Goal: Task Accomplishment & Management: Complete application form

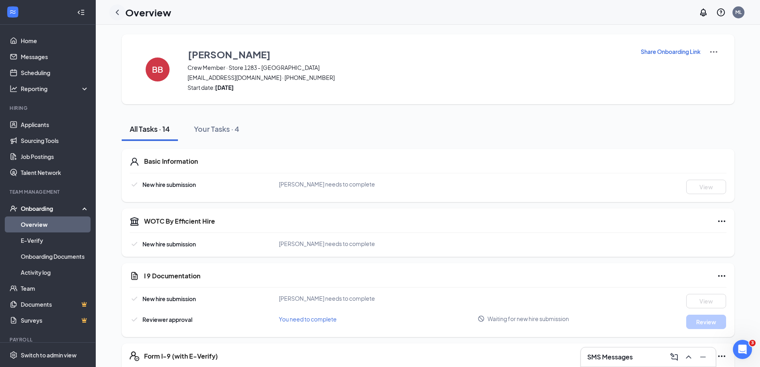
click at [119, 12] on icon "ChevronLeft" at bounding box center [117, 13] width 10 height 10
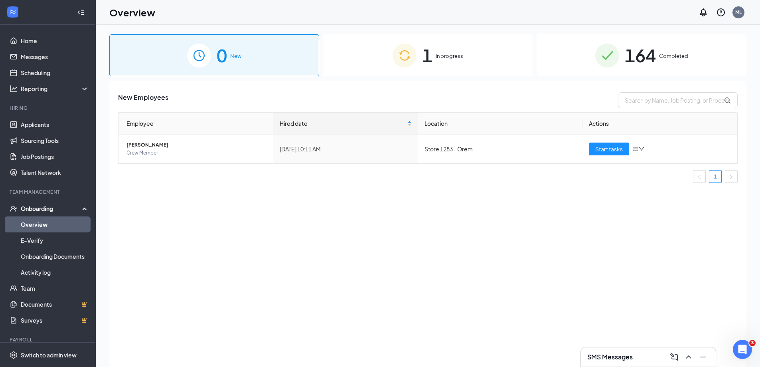
click at [455, 52] on span "In progress" at bounding box center [450, 56] width 28 height 8
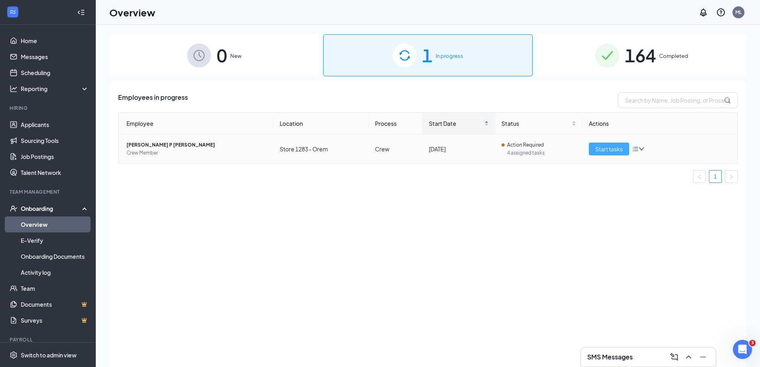
click at [627, 154] on button "Start tasks" at bounding box center [609, 148] width 40 height 13
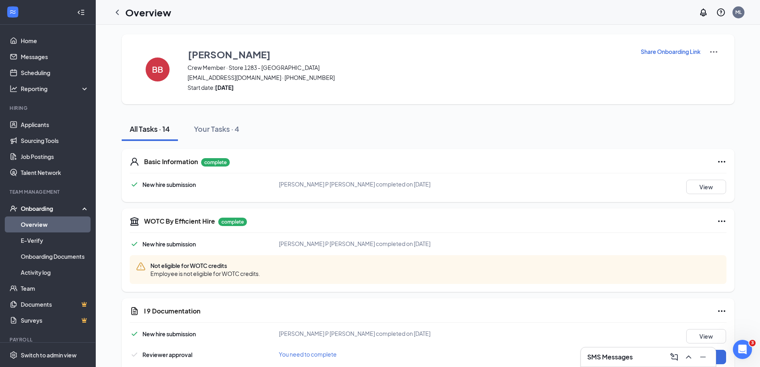
scroll to position [40, 0]
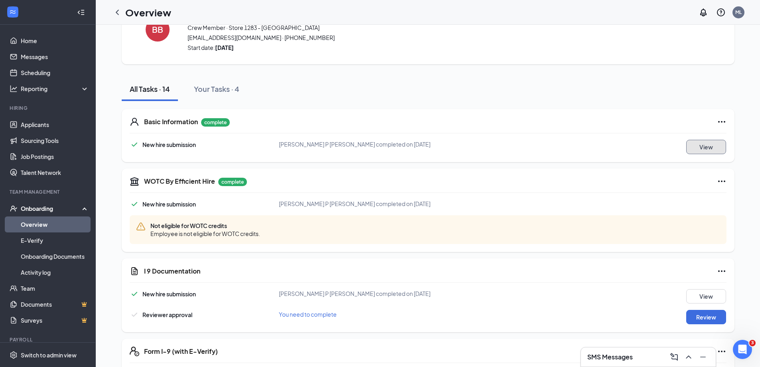
click at [693, 153] on button "View" at bounding box center [706, 147] width 40 height 14
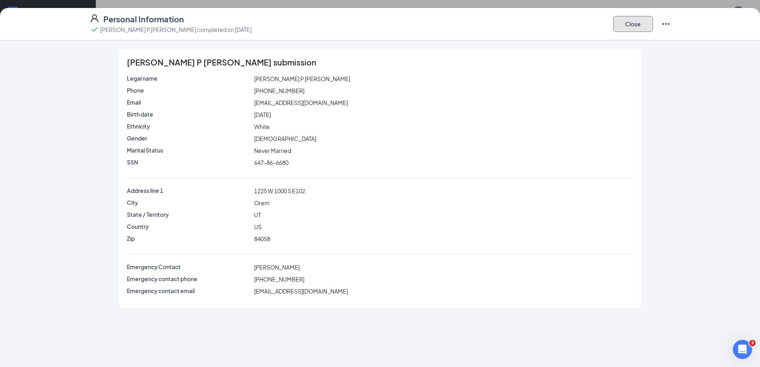
click at [641, 18] on button "Close" at bounding box center [633, 24] width 40 height 16
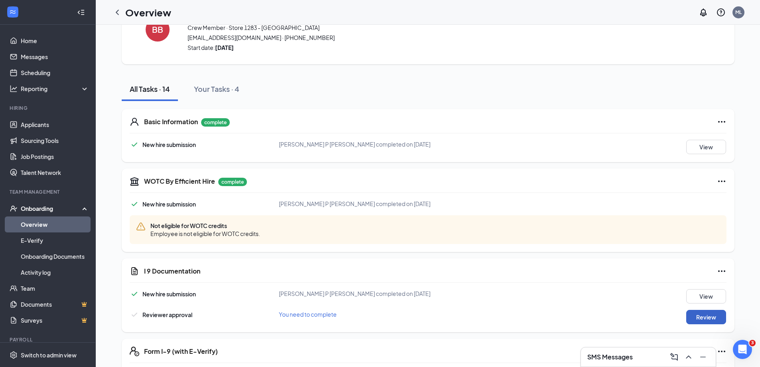
click at [704, 320] on button "Review" at bounding box center [706, 316] width 40 height 14
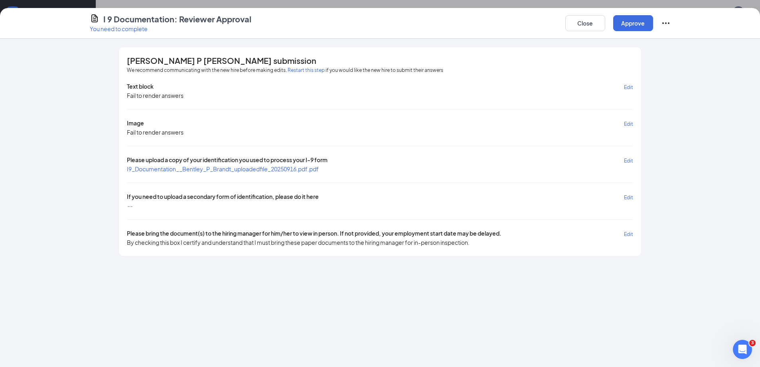
click at [264, 171] on span "I9_Documentation__Bentley_P_Brandt_uploadedfile_20250916.pdf.pdf" at bounding box center [223, 168] width 192 height 7
click at [634, 26] on button "Approve" at bounding box center [633, 23] width 40 height 16
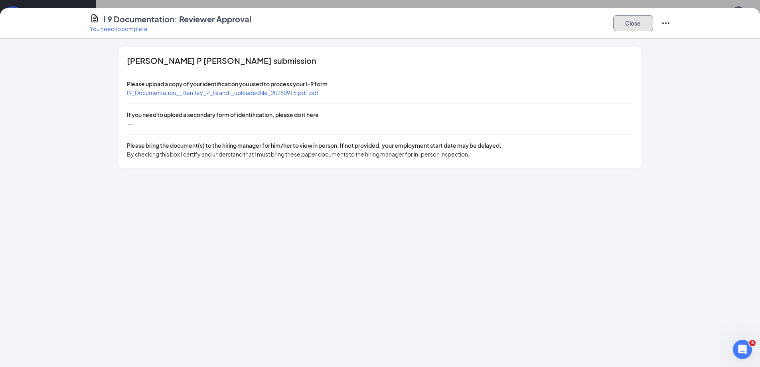
click at [634, 26] on button "Close" at bounding box center [633, 23] width 40 height 16
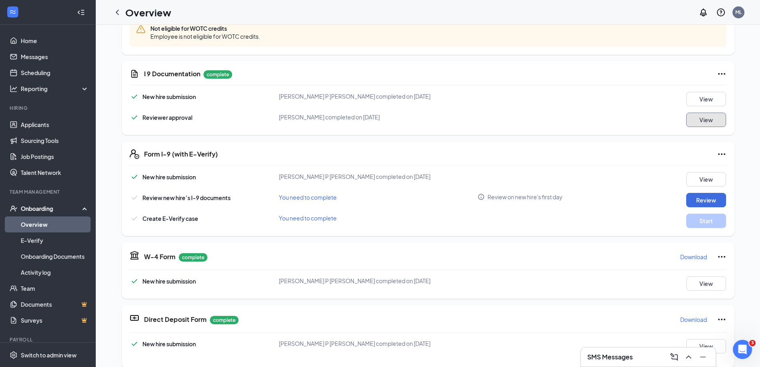
scroll to position [239, 0]
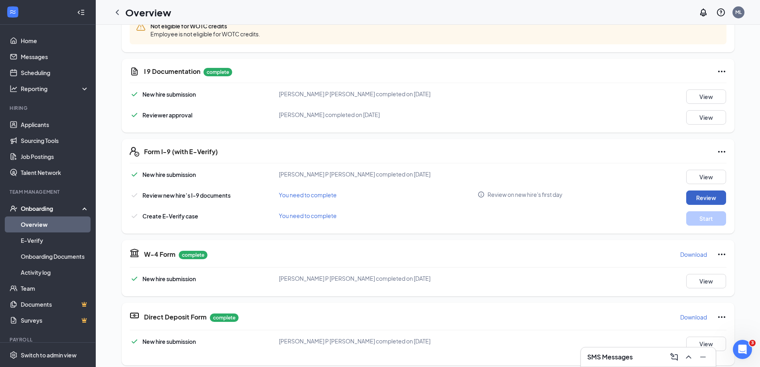
click at [705, 195] on button "Review" at bounding box center [706, 197] width 40 height 14
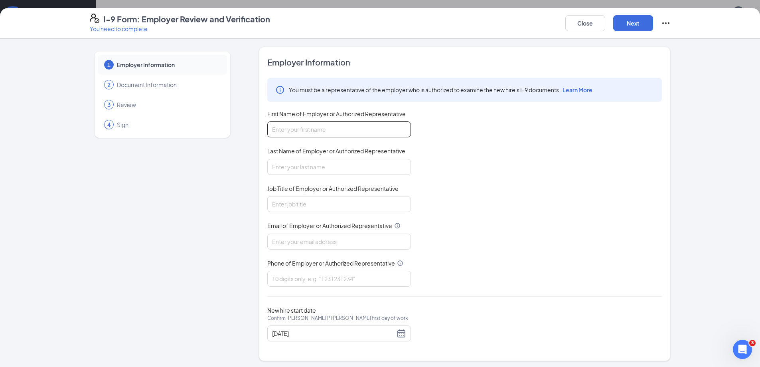
click at [386, 133] on input "First Name of Employer or Authorized Representative" at bounding box center [339, 129] width 144 height 16
type input "[PERSON_NAME]"
click at [343, 164] on input "Last Name of Employer or Authorized Representative" at bounding box center [339, 167] width 144 height 16
type input "lupich"
click at [325, 198] on input "Job Title of Employer or Authorized Representative" at bounding box center [339, 204] width 144 height 16
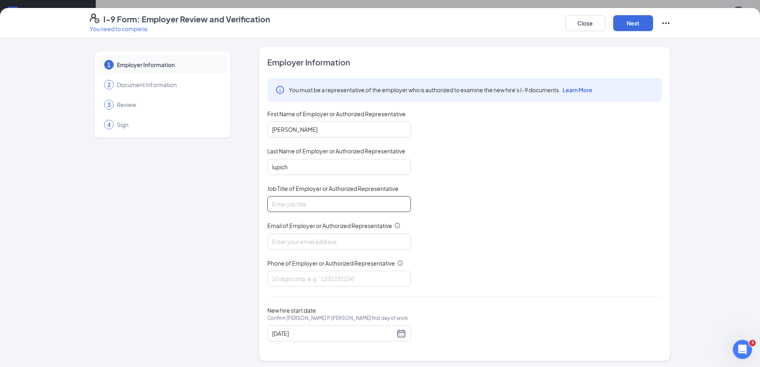
type input "gen"
click at [307, 243] on input "Email of Employer or Authorized Representative" at bounding box center [339, 241] width 144 height 16
type input "[EMAIL_ADDRESS][DOMAIN_NAME]"
click at [299, 285] on input "Phone of Employer or Authorized Representative" at bounding box center [339, 278] width 144 height 16
type input "8017620400"
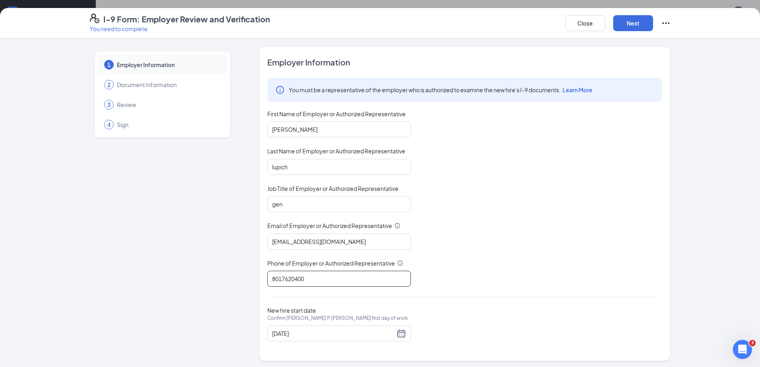
scroll to position [2, 0]
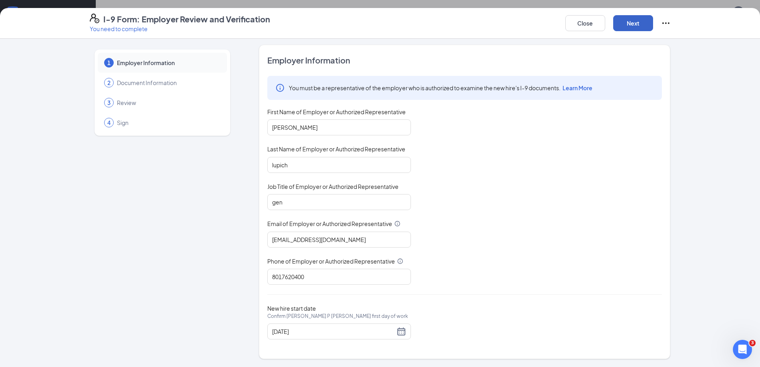
drag, startPoint x: 637, startPoint y: 18, endPoint x: 639, endPoint y: 14, distance: 4.5
click at [639, 18] on button "Next" at bounding box center [633, 23] width 40 height 16
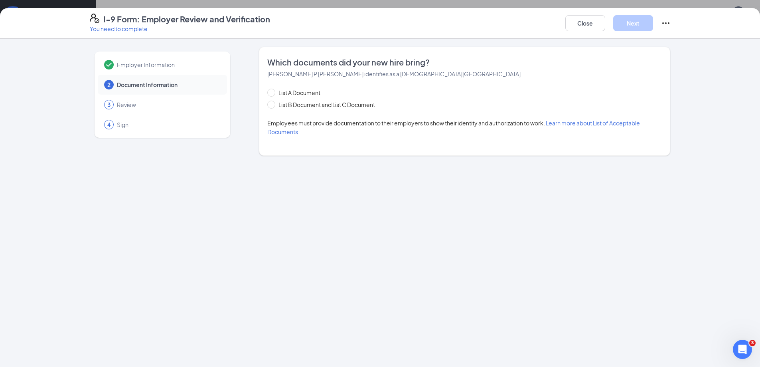
scroll to position [0, 0]
click at [337, 104] on span "List B Document and List C Document" at bounding box center [326, 104] width 103 height 9
click at [273, 104] on input "List B Document and List C Document" at bounding box center [270, 104] width 6 height 6
radio input "true"
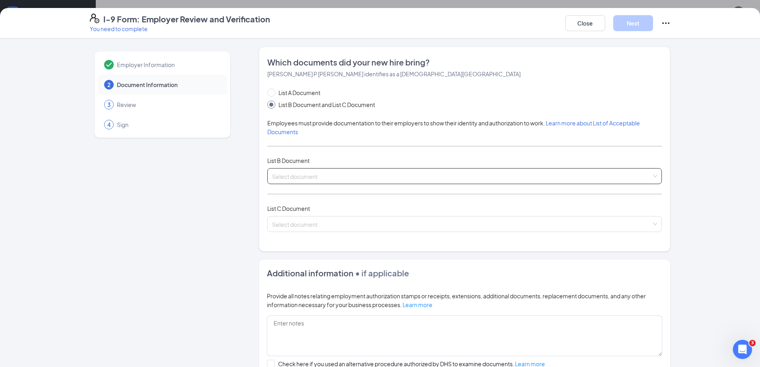
click at [322, 171] on input "search" at bounding box center [461, 174] width 379 height 12
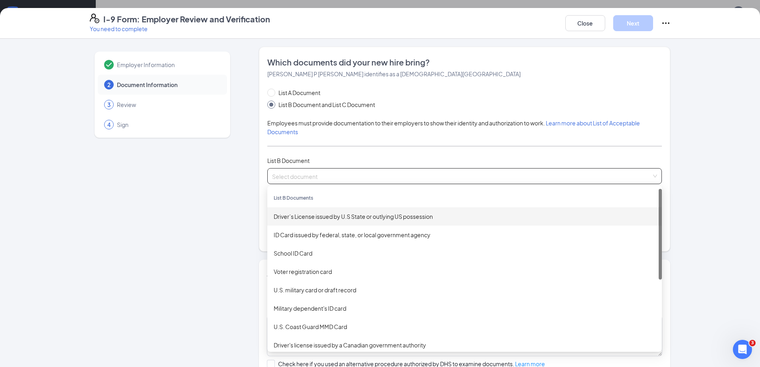
click at [320, 215] on div "Driver’s License issued by U.S State or outlying US possession" at bounding box center [465, 216] width 382 height 9
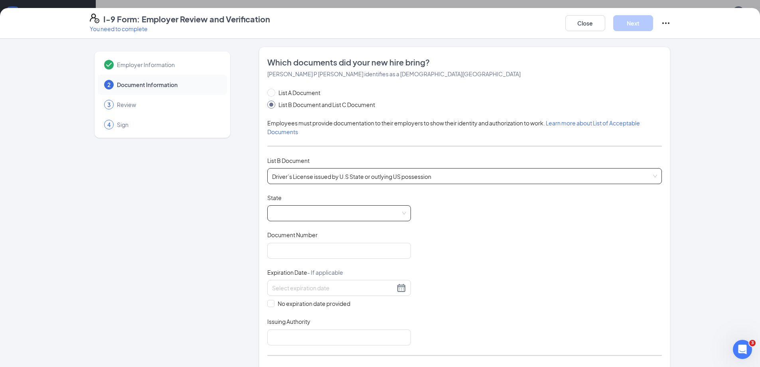
click at [320, 206] on span at bounding box center [339, 212] width 134 height 15
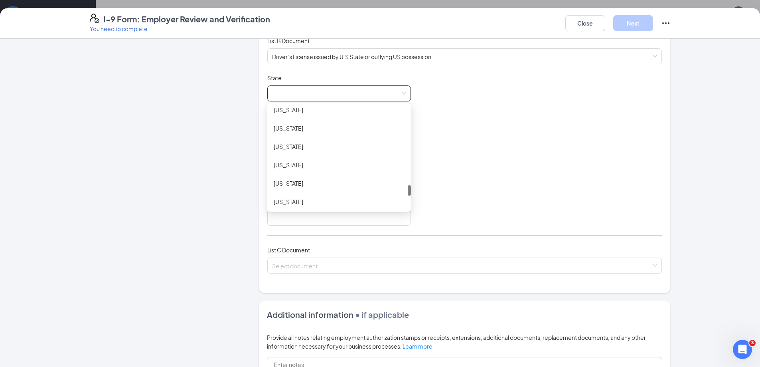
scroll to position [798, 0]
click at [297, 199] on div "[US_STATE]" at bounding box center [339, 198] width 131 height 9
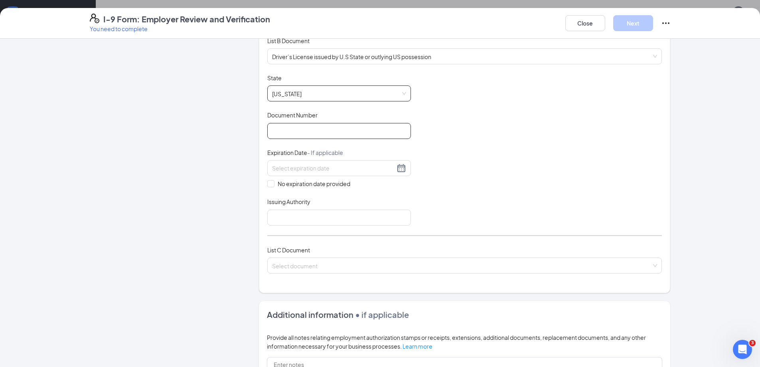
click at [329, 129] on input "Document Number" at bounding box center [339, 131] width 144 height 16
type input "245914890"
click at [341, 170] on input at bounding box center [333, 168] width 123 height 9
click at [357, 186] on button "button" at bounding box center [359, 185] width 9 height 16
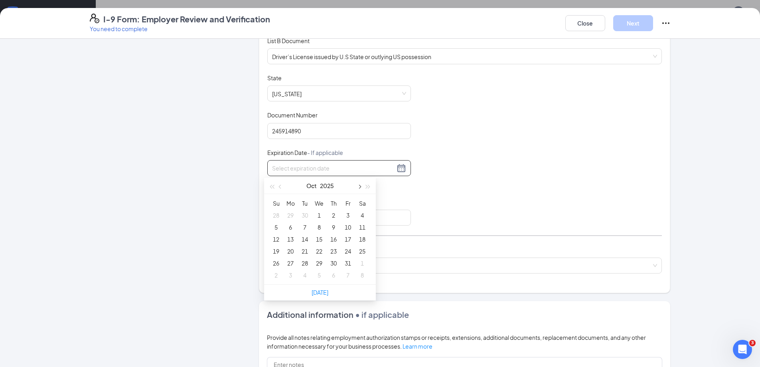
click at [357, 186] on button "button" at bounding box center [359, 185] width 9 height 16
click at [366, 185] on span "button" at bounding box center [368, 187] width 4 height 4
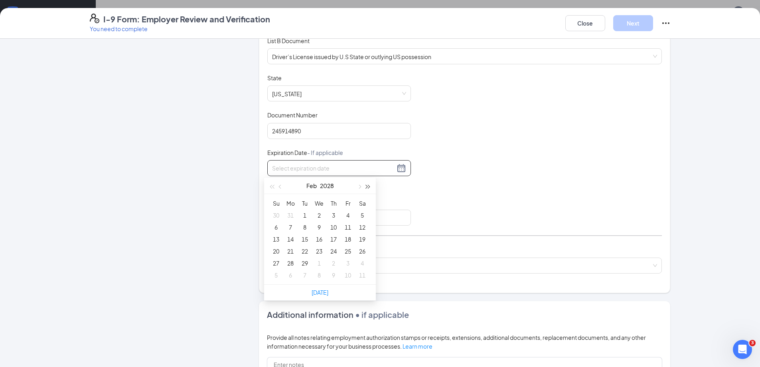
click at [366, 185] on span "button" at bounding box center [368, 187] width 4 height 4
click at [359, 187] on span "button" at bounding box center [359, 187] width 4 height 4
type input "[DATE]"
click at [315, 238] on div "13" at bounding box center [319, 239] width 10 height 10
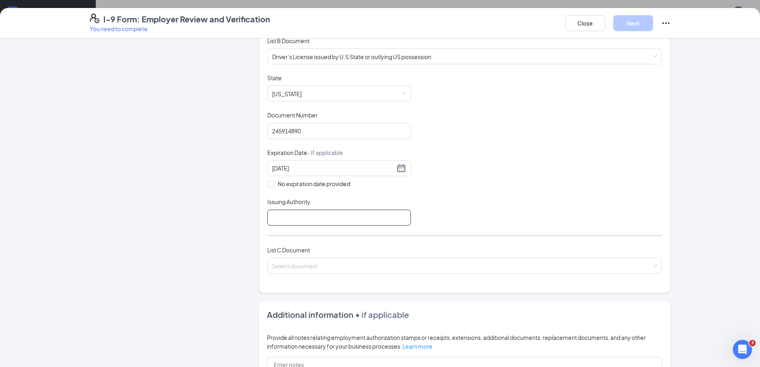
click at [368, 215] on input "Issuing Authority" at bounding box center [339, 217] width 144 height 16
type input "[US_STATE]"
click at [340, 264] on input "search" at bounding box center [461, 264] width 379 height 12
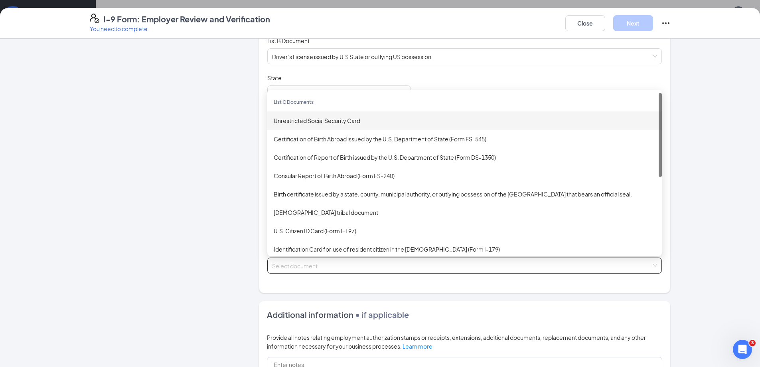
click at [341, 117] on div "Unrestricted Social Security Card" at bounding box center [465, 120] width 382 height 9
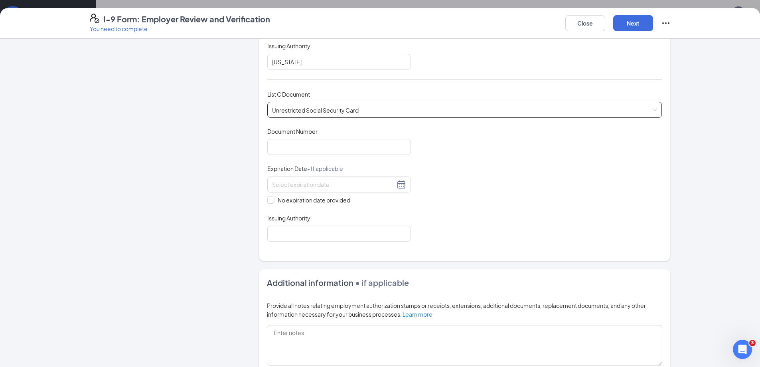
scroll to position [279, 0]
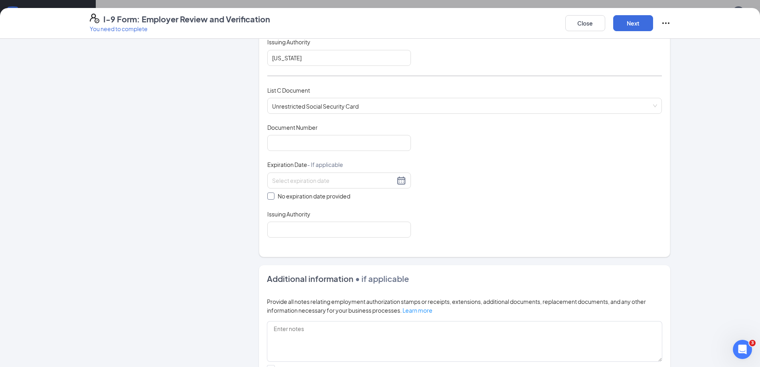
click at [274, 197] on span "No expiration date provided" at bounding box center [313, 195] width 79 height 9
click at [272, 197] on input "No expiration date provided" at bounding box center [270, 195] width 6 height 6
checkbox input "true"
click at [295, 146] on input "Document Number" at bounding box center [339, 143] width 144 height 16
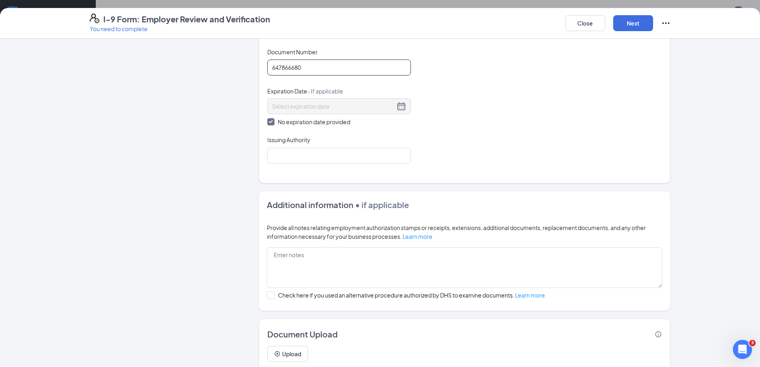
scroll to position [359, 0]
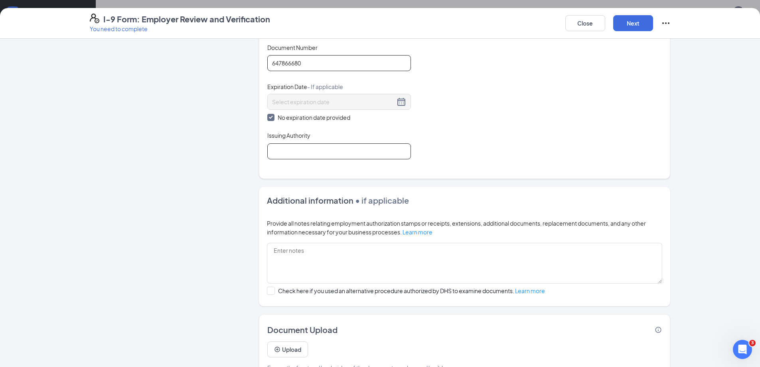
type input "647866680"
click at [390, 146] on input "Issuing Authority" at bounding box center [339, 151] width 144 height 16
type input "Social Security Administration"
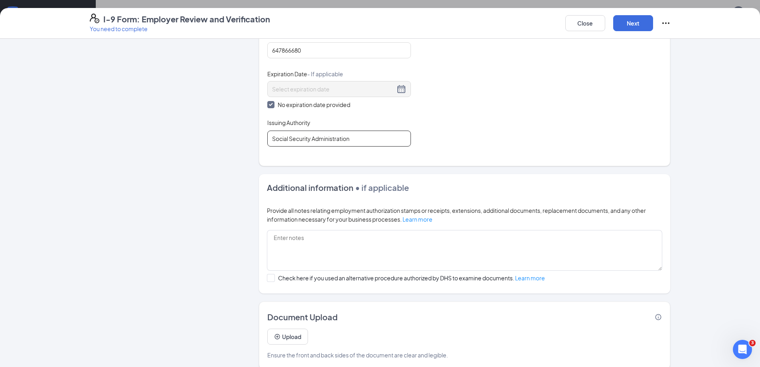
scroll to position [382, 0]
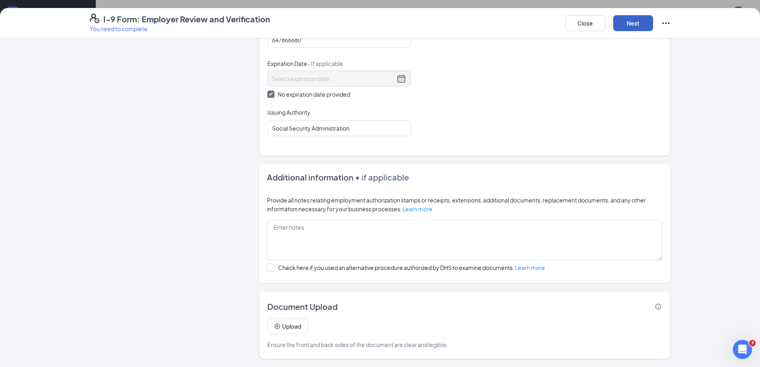
click at [645, 27] on button "Next" at bounding box center [633, 23] width 40 height 16
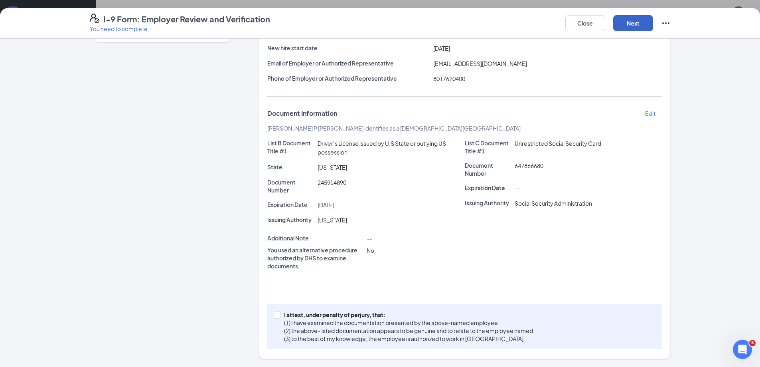
scroll to position [95, 0]
click at [275, 319] on label "I attest, under penalty of [PERSON_NAME], that: (1) I have examined the documen…" at bounding box center [405, 326] width 262 height 32
click at [275, 317] on input "I attest, under penalty of [PERSON_NAME], that: (1) I have examined the documen…" at bounding box center [277, 314] width 6 height 6
checkbox input "true"
click at [628, 22] on button "Next" at bounding box center [633, 23] width 40 height 16
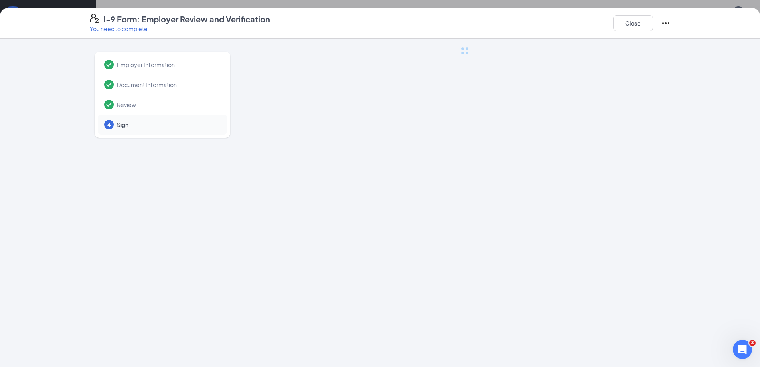
scroll to position [0, 0]
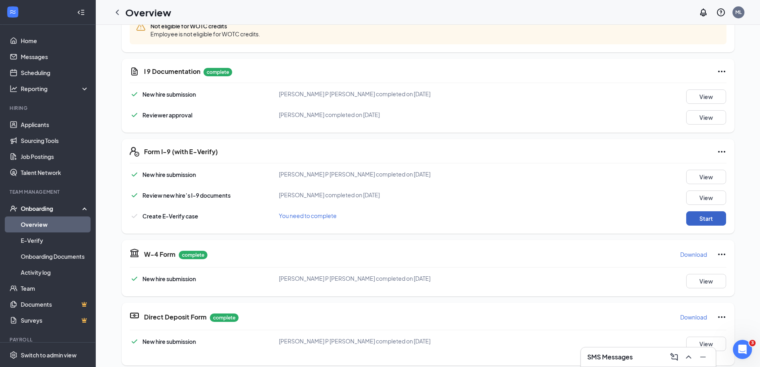
click at [710, 216] on button "Start" at bounding box center [706, 218] width 40 height 14
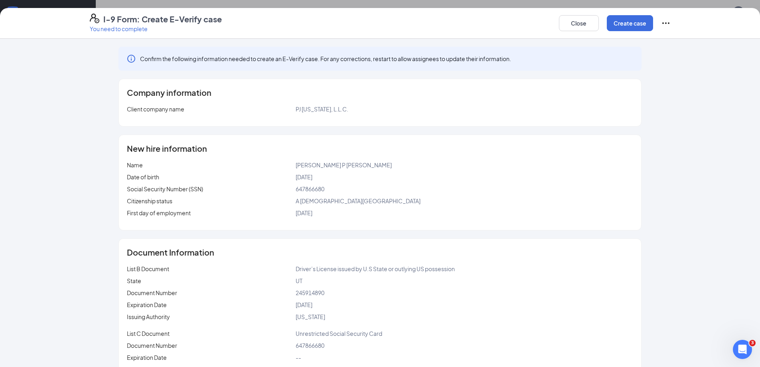
scroll to position [28, 0]
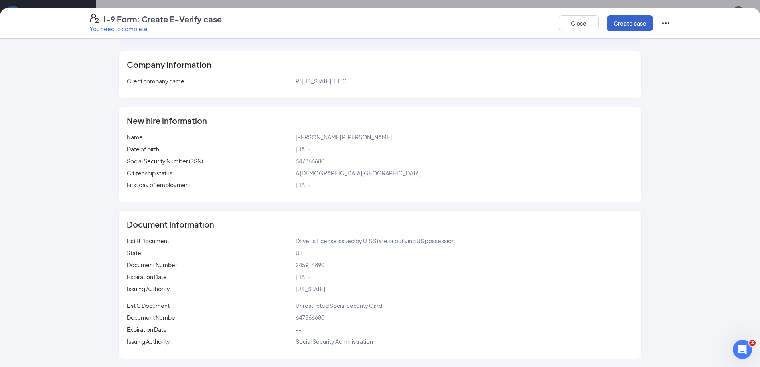
click at [639, 28] on button "Create case" at bounding box center [630, 23] width 46 height 16
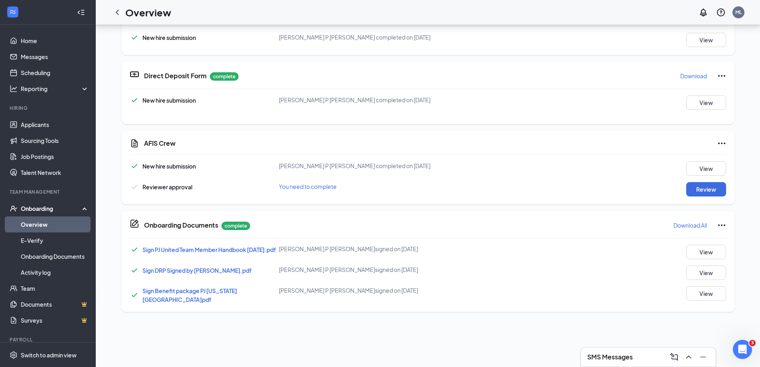
scroll to position [319, 0]
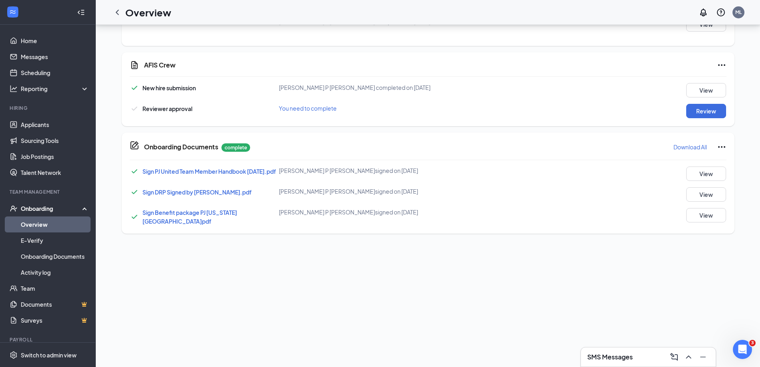
click at [691, 118] on div "AFIS Crew New hire submission [PERSON_NAME] P [PERSON_NAME] completed on [DATE]…" at bounding box center [428, 89] width 613 height 74
click at [692, 114] on button "Review" at bounding box center [706, 111] width 40 height 14
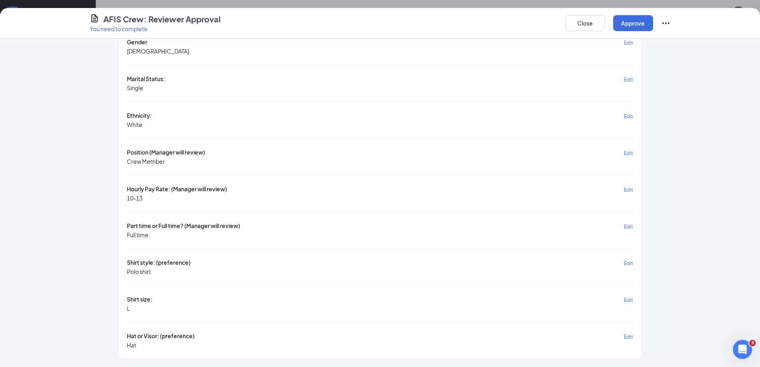
scroll to position [482, 0]
click at [629, 27] on button "Approve" at bounding box center [633, 23] width 40 height 16
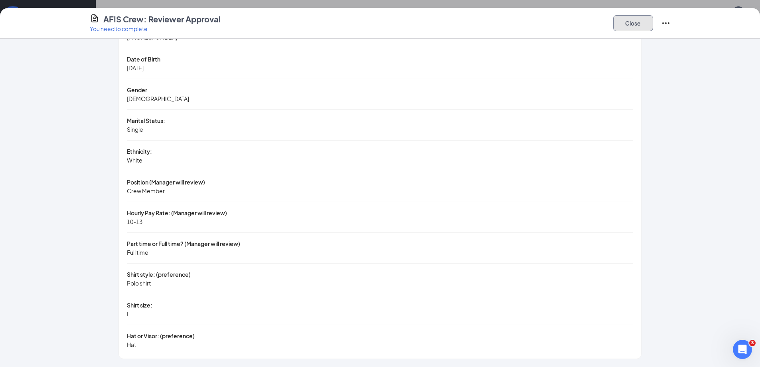
click at [621, 20] on button "Close" at bounding box center [633, 23] width 40 height 16
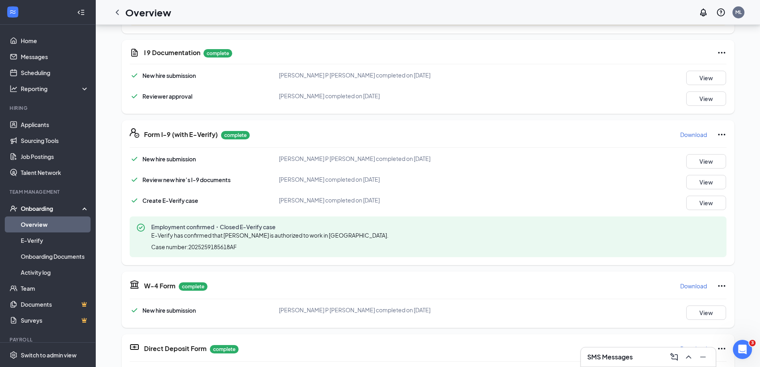
scroll to position [0, 0]
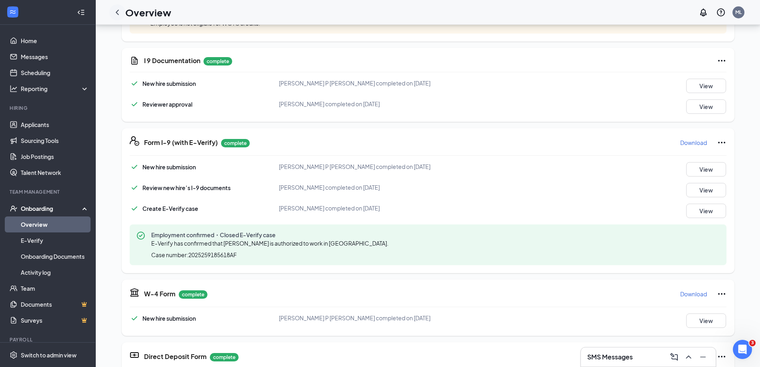
click at [117, 12] on icon "ChevronLeft" at bounding box center [117, 12] width 3 height 5
